Goal: Transaction & Acquisition: Book appointment/travel/reservation

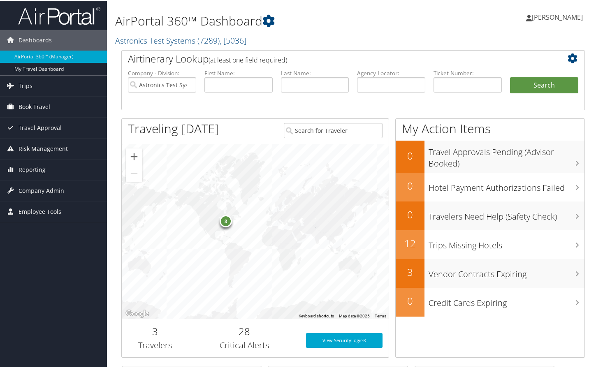
click at [28, 107] on span "Book Travel" at bounding box center [35, 106] width 32 height 21
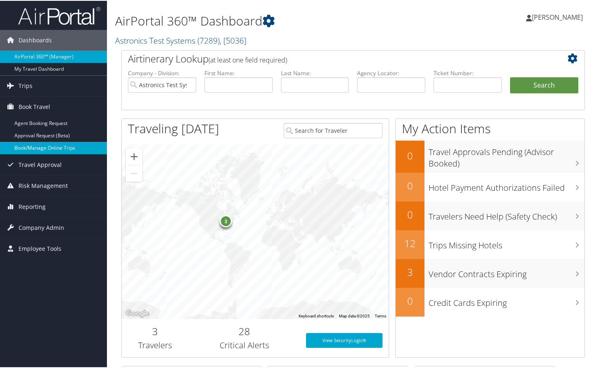
click at [41, 149] on link "Book/Manage Online Trips" at bounding box center [53, 147] width 107 height 12
